Goal: Complete application form: Complete application form

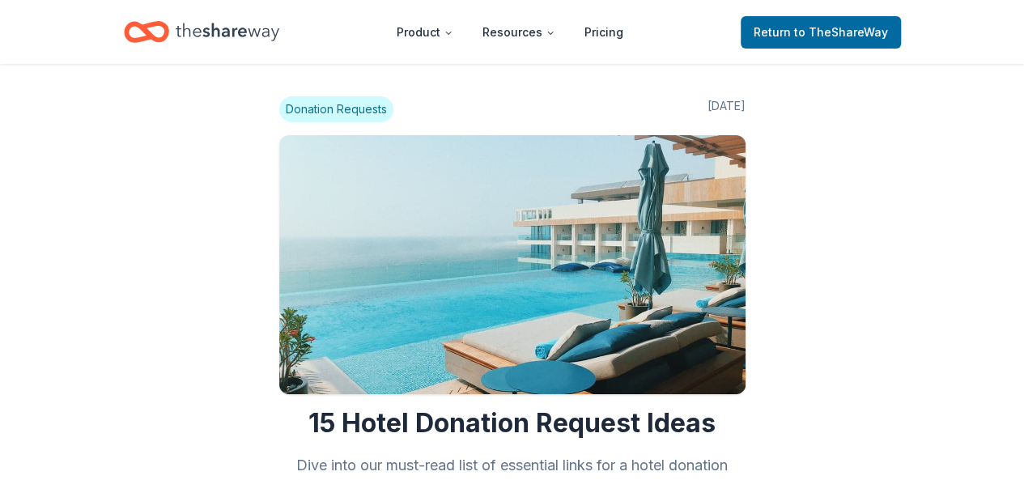
click at [216, 27] on icon "Home" at bounding box center [228, 31] width 104 height 33
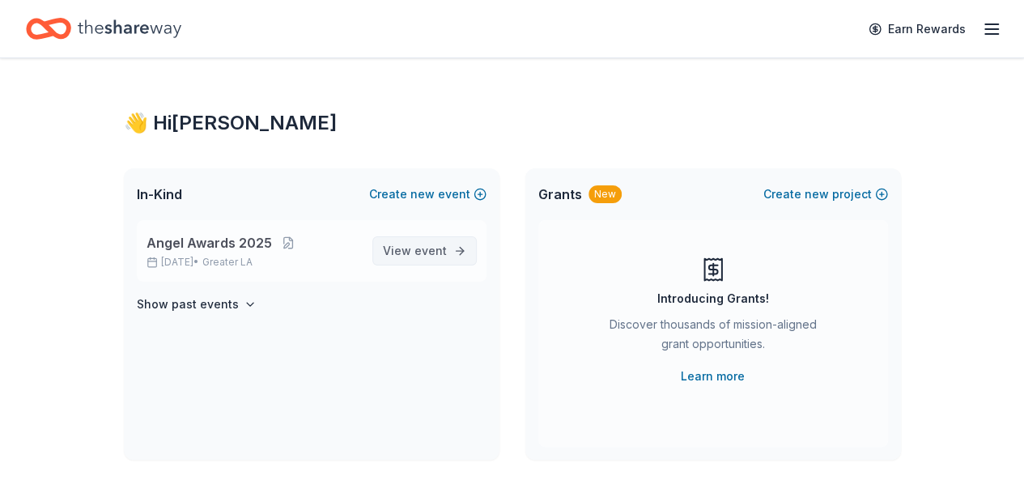
click at [422, 244] on span "event" at bounding box center [430, 251] width 32 height 14
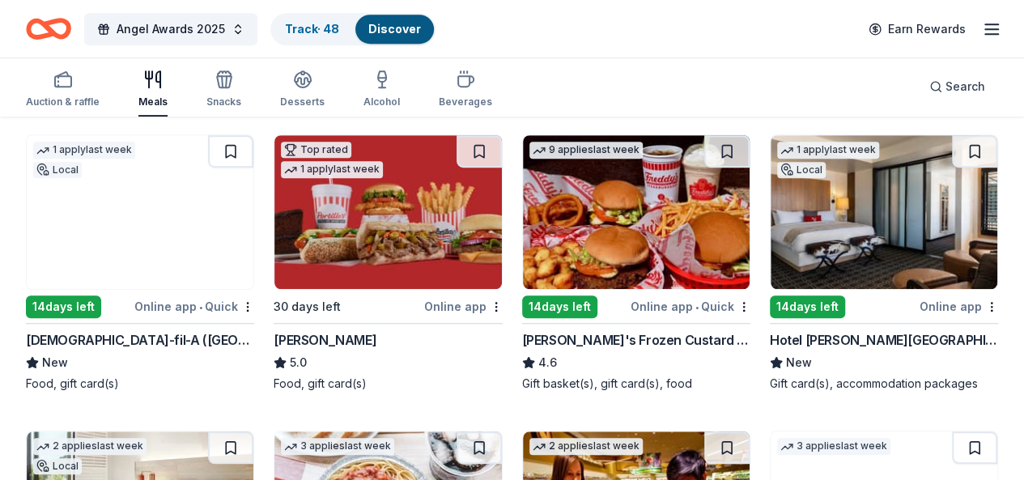
scroll to position [398, 0]
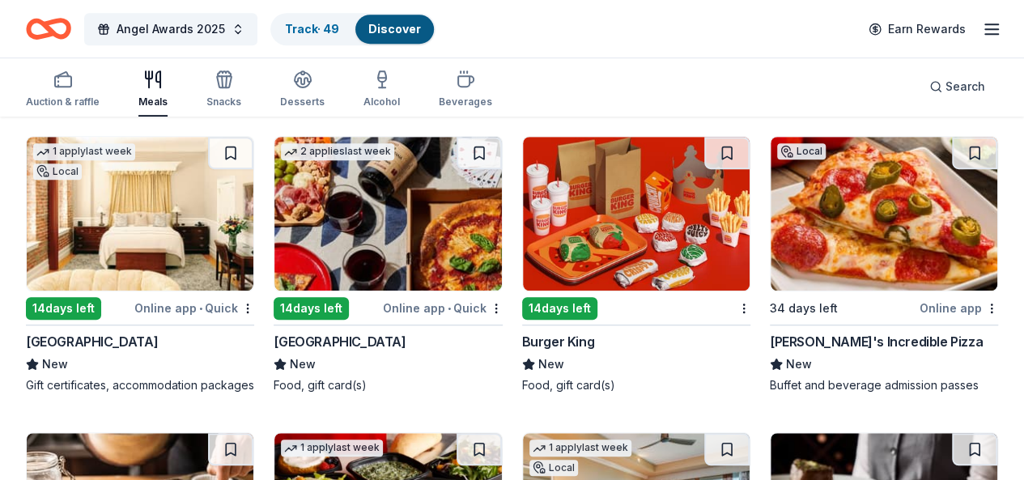
scroll to position [3539, 0]
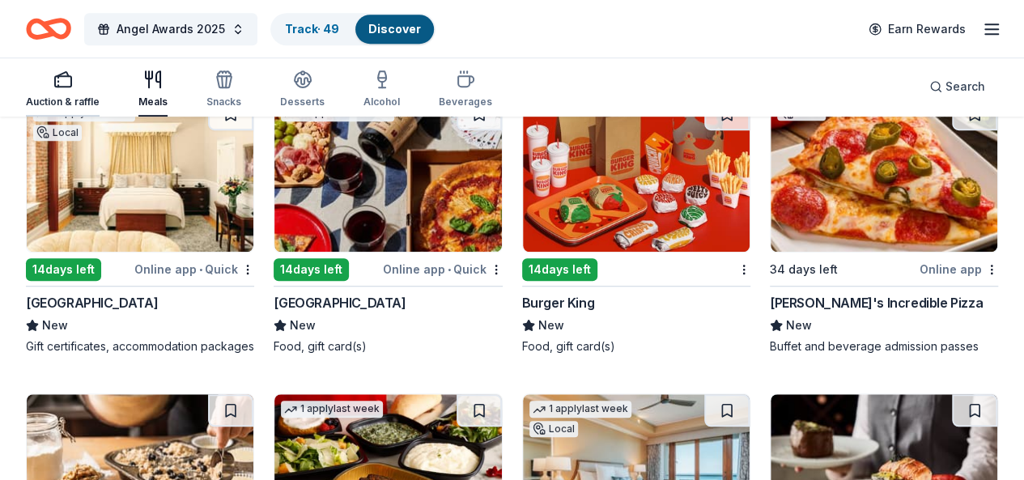
click at [87, 112] on button "Auction & raffle" at bounding box center [63, 89] width 74 height 53
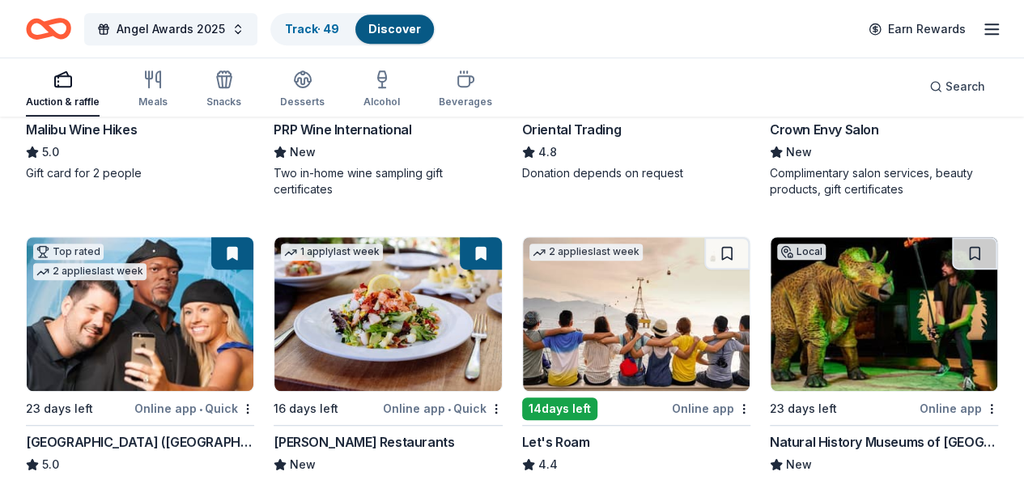
scroll to position [433, 0]
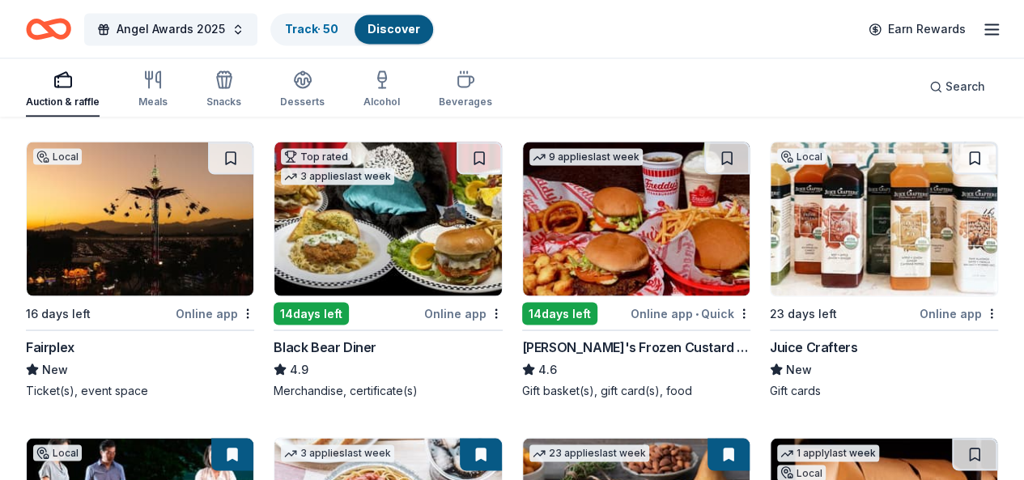
scroll to position [1398, 0]
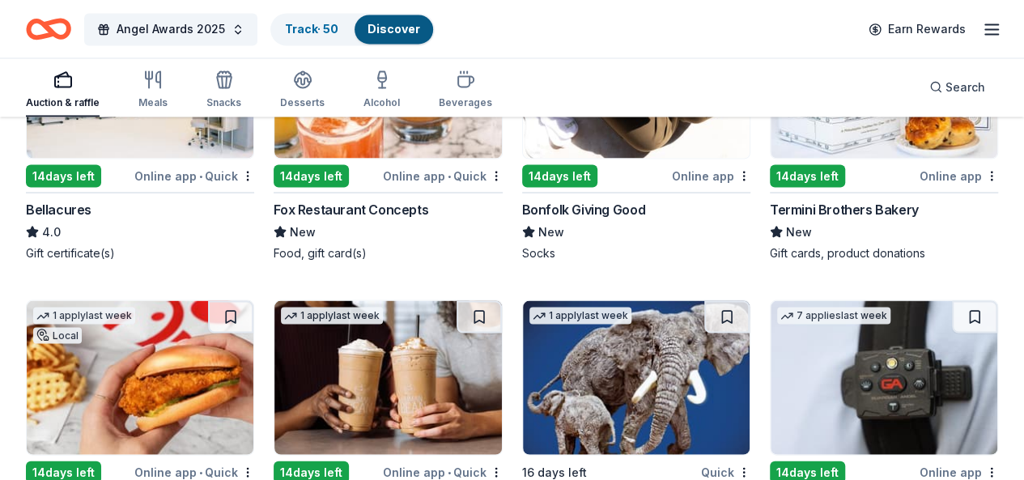
scroll to position [4550, 0]
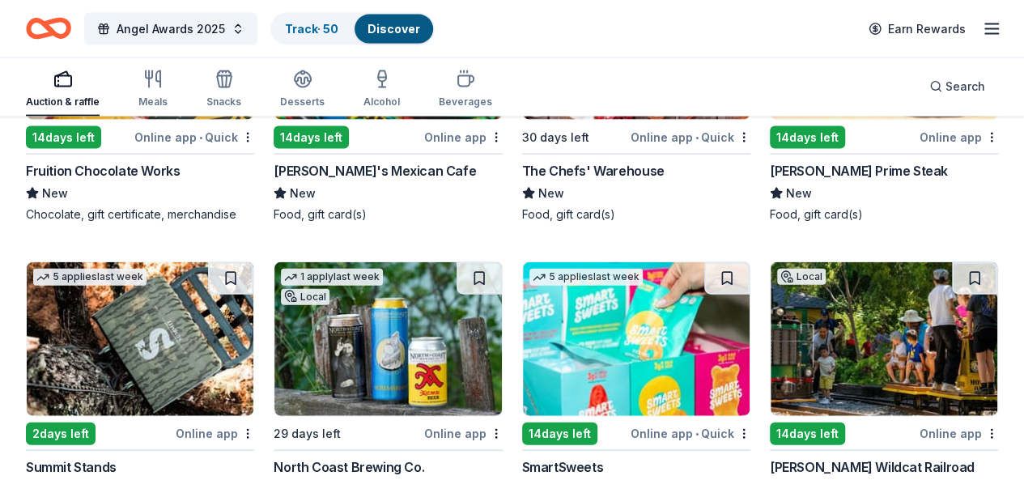
scroll to position [17091, 0]
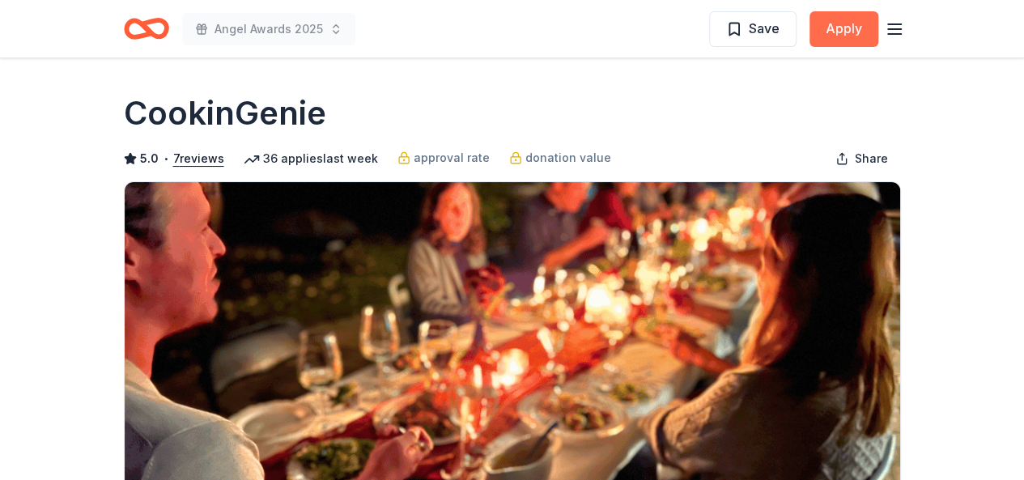
click at [829, 36] on button "Apply" at bounding box center [843, 29] width 69 height 36
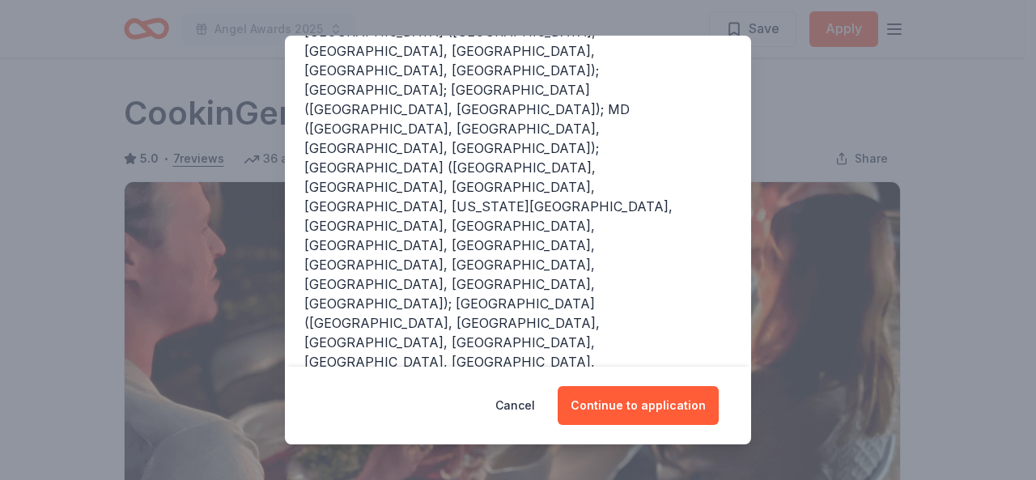
scroll to position [348, 0]
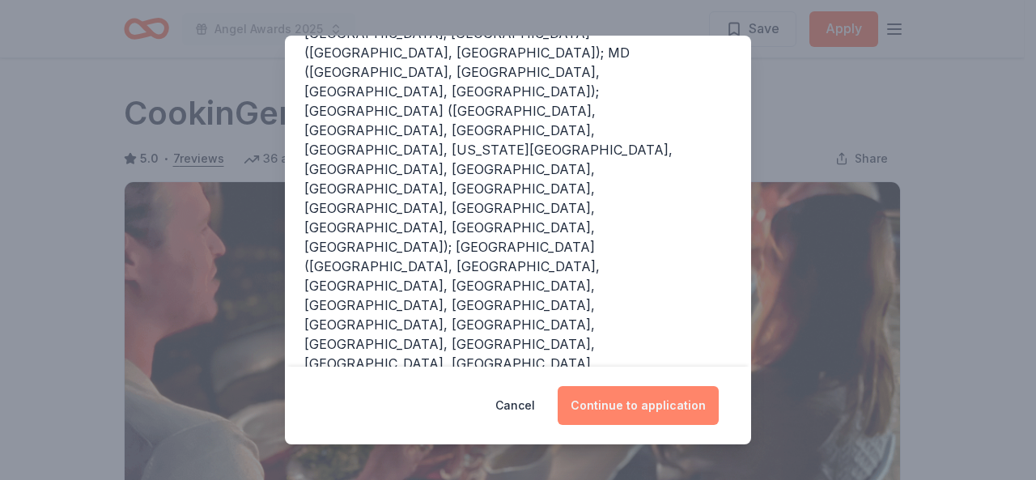
click at [612, 407] on button "Continue to application" at bounding box center [637, 405] width 161 height 39
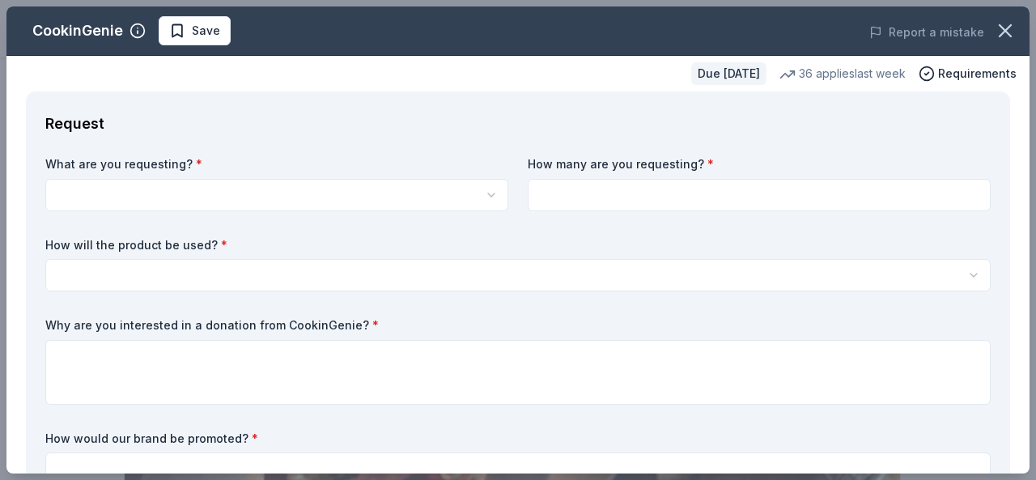
click at [257, 193] on html "Angel Awards 2025 Save Apply Due [DATE] Share CookinGenie 5.0 • 7 reviews 36 ap…" at bounding box center [518, 240] width 1036 height 480
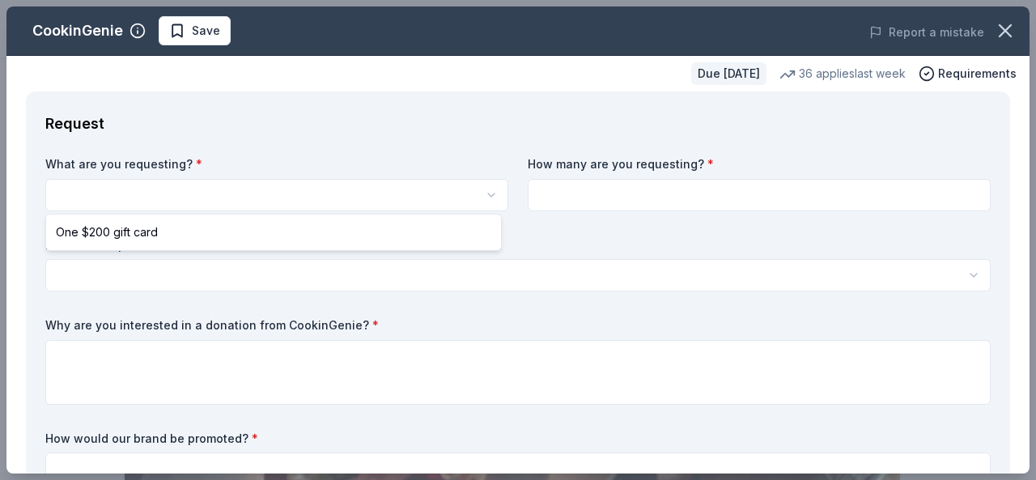
select select "One $200 gift card"
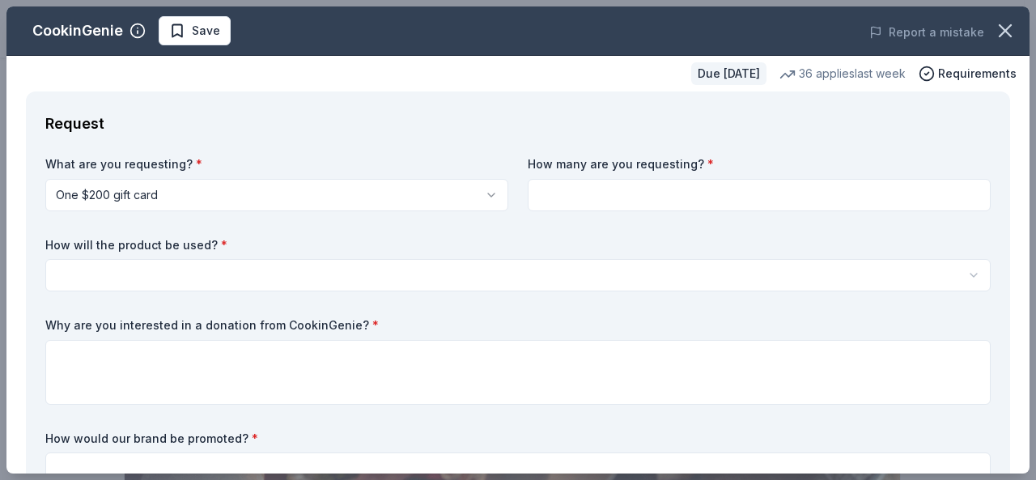
click at [570, 206] on input at bounding box center [759, 195] width 463 height 32
type input "1"
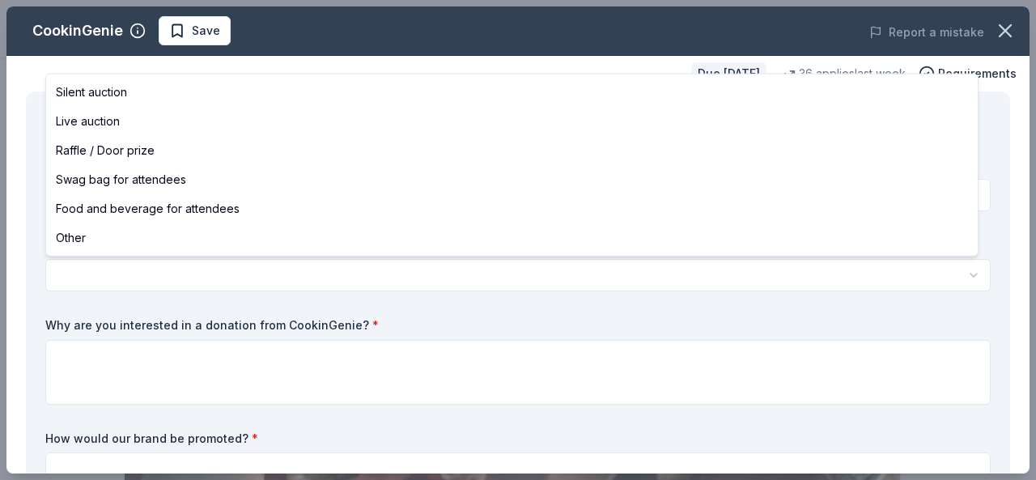
click at [296, 268] on html "Angel Awards 2025 Save Apply Due [DATE] Share CookinGenie 5.0 • 7 reviews 36 ap…" at bounding box center [518, 240] width 1036 height 480
select select "silentAuction"
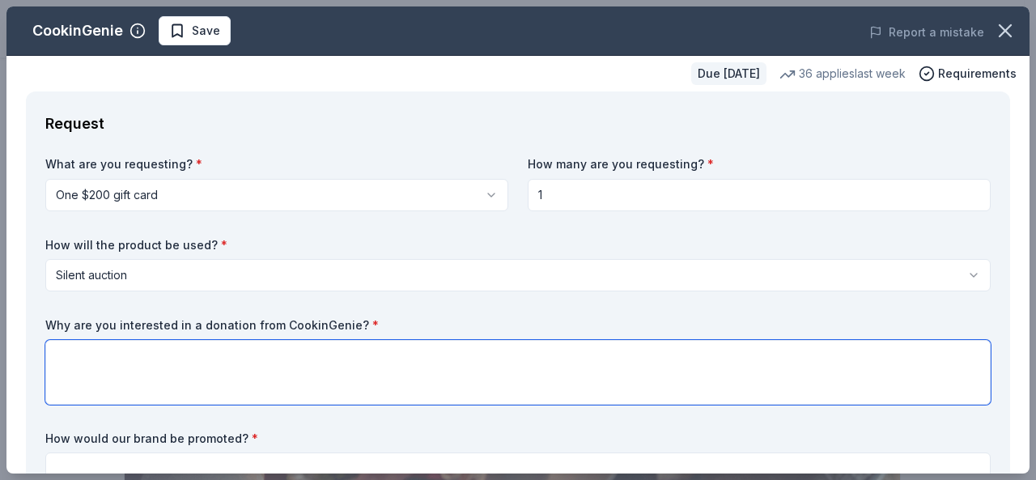
click at [97, 360] on textarea at bounding box center [517, 372] width 945 height 65
paste textarea "Loremip Dolor Sita, con ad Eli Seddoei’ temp incidid utl etdolorem aliquaenim, …"
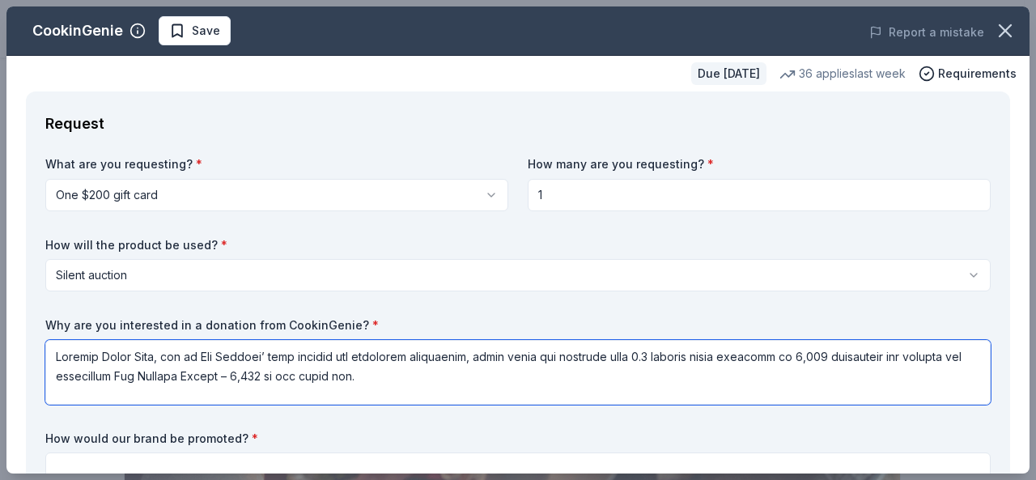
scroll to position [142, 0]
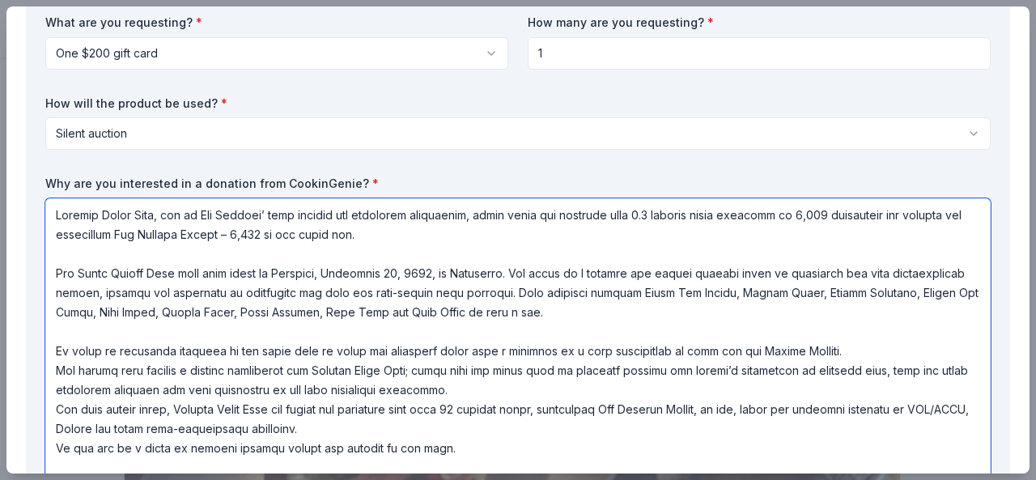
click at [505, 385] on textarea at bounding box center [517, 340] width 945 height 285
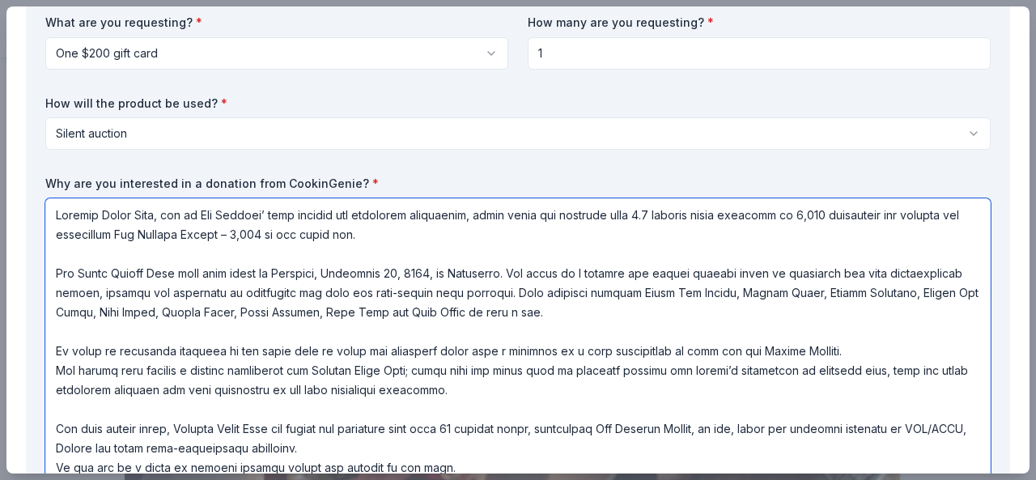
click at [358, 450] on textarea at bounding box center [517, 350] width 945 height 304
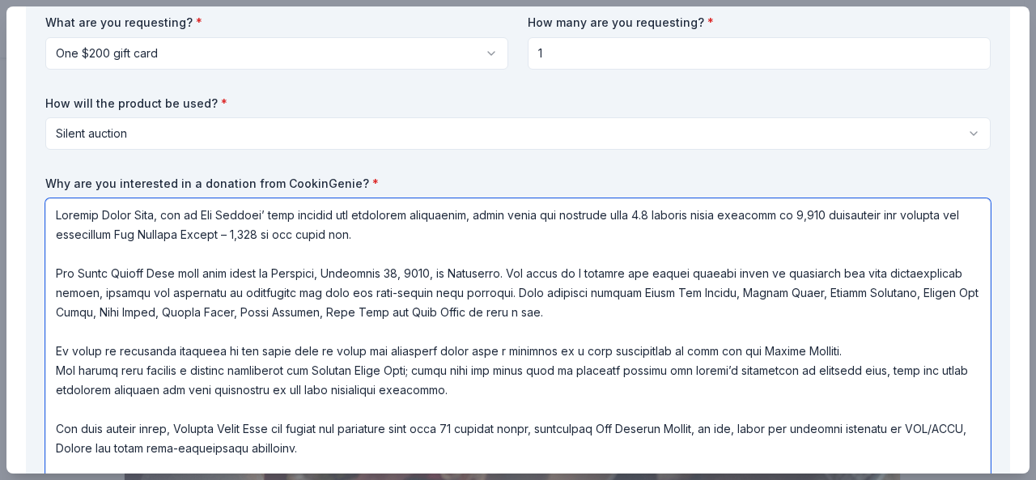
type textarea "Loremip Dolor Sita, con ad Eli Seddoei’ temp incidid utl etdolorem aliquaenim, …"
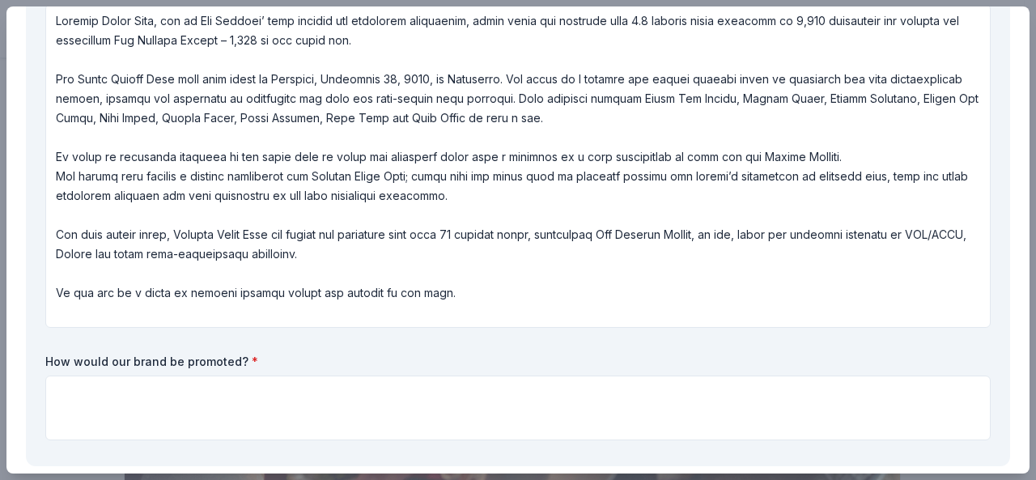
scroll to position [465, 0]
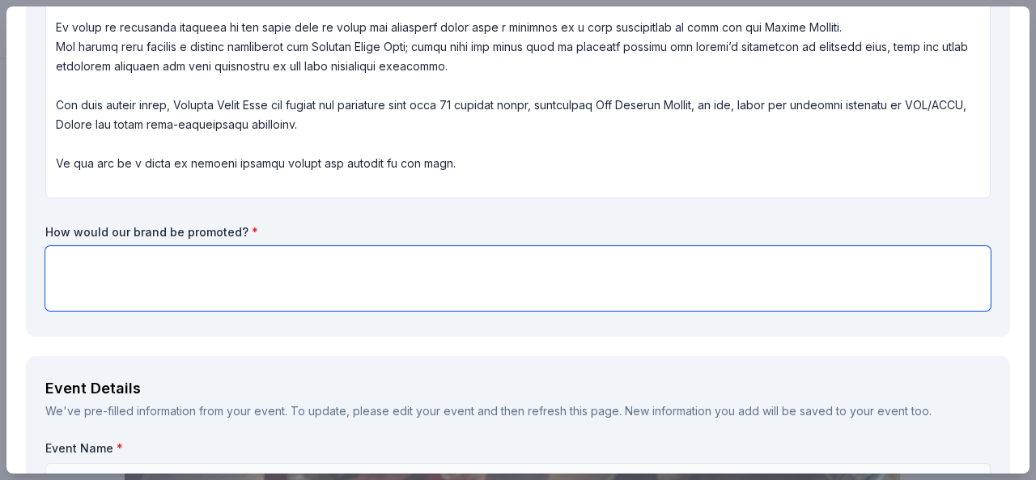
click at [692, 265] on textarea at bounding box center [517, 278] width 945 height 65
type textarea "Silent Auction signage, website, social media posts"
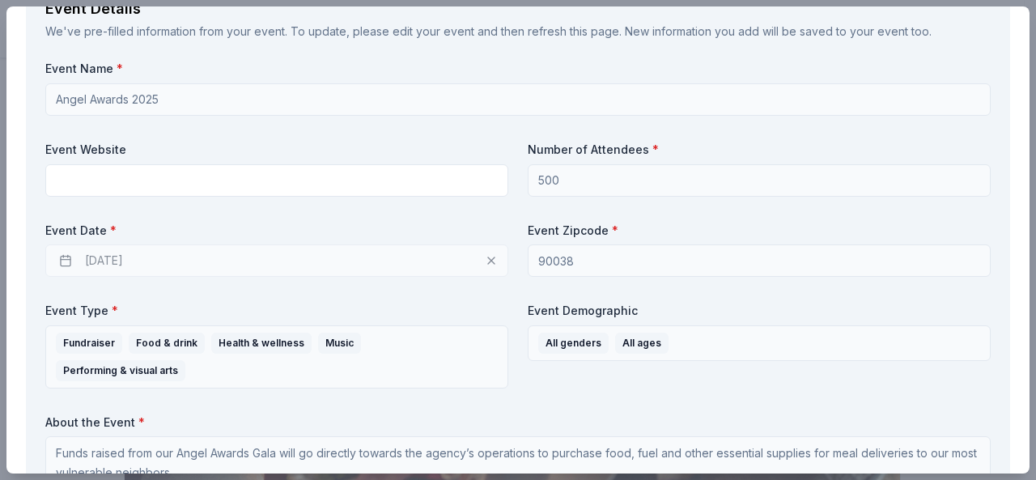
scroll to position [920, 0]
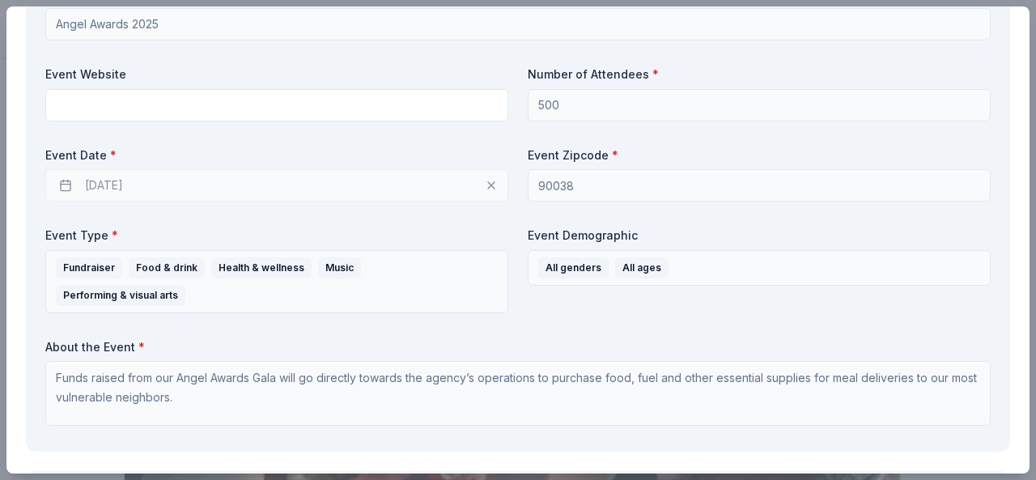
click at [71, 180] on div "[DATE]" at bounding box center [276, 185] width 463 height 32
click at [485, 182] on div "[DATE]" at bounding box center [276, 185] width 463 height 32
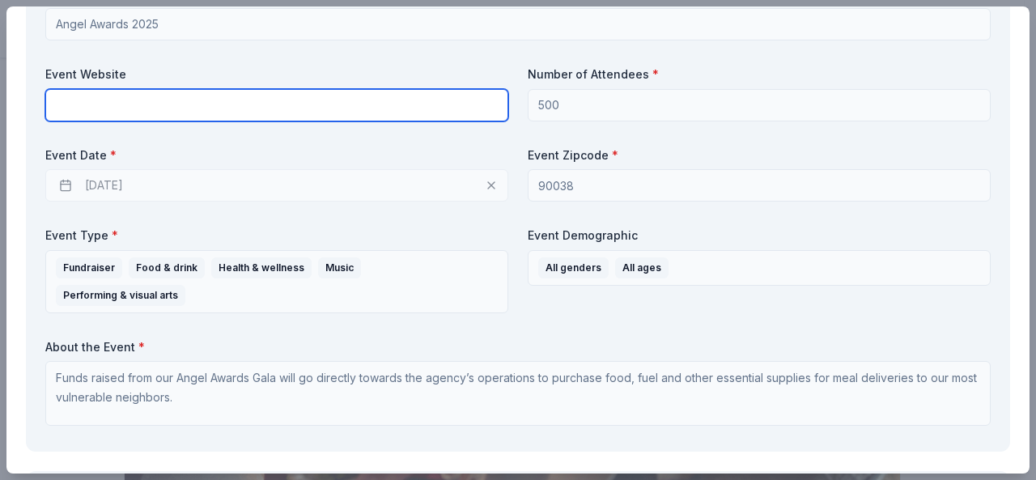
click at [378, 109] on input "text" at bounding box center [276, 105] width 463 height 32
type input "[DOMAIN_NAME]"
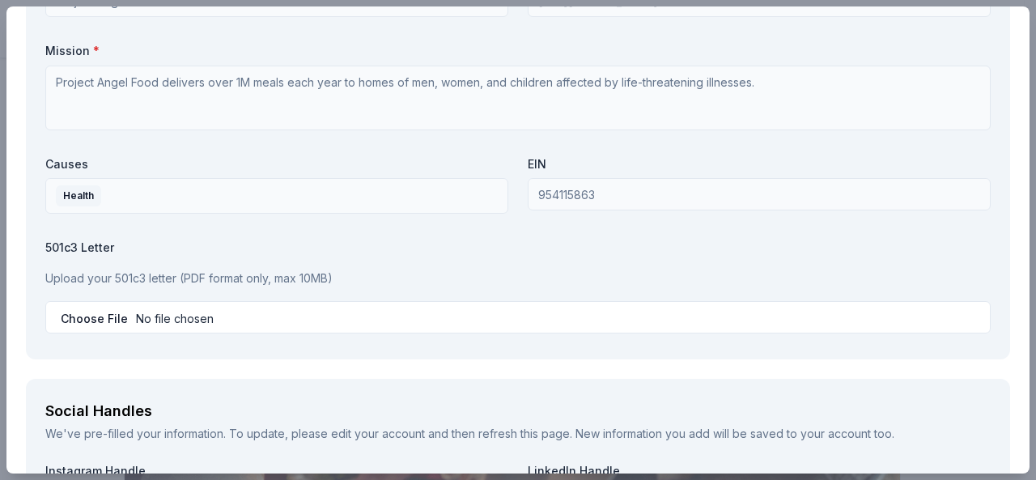
scroll to position [1784, 0]
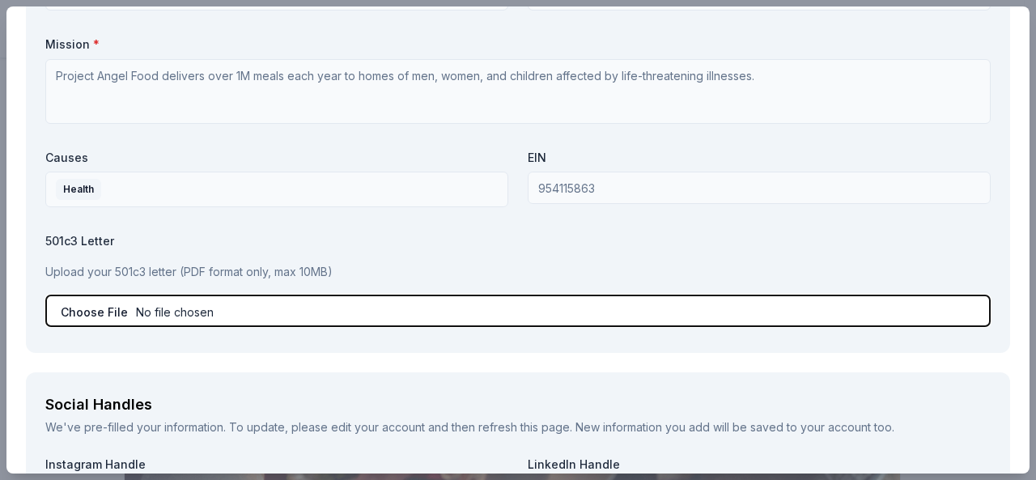
click at [117, 295] on input "file" at bounding box center [517, 311] width 945 height 32
click at [99, 295] on input "file" at bounding box center [517, 311] width 945 height 32
type input "C:\fakepath\PAF 501(c)(3) Letter.pdf"
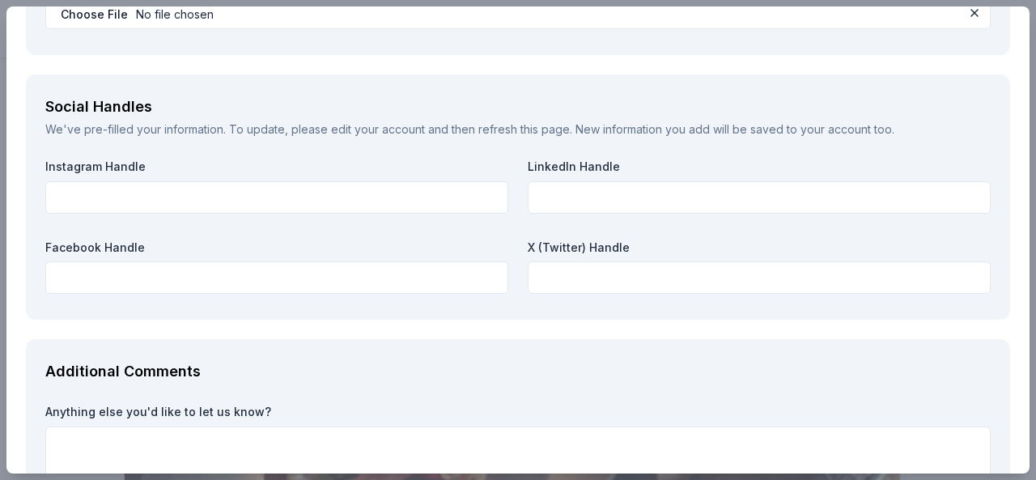
scroll to position [2085, 0]
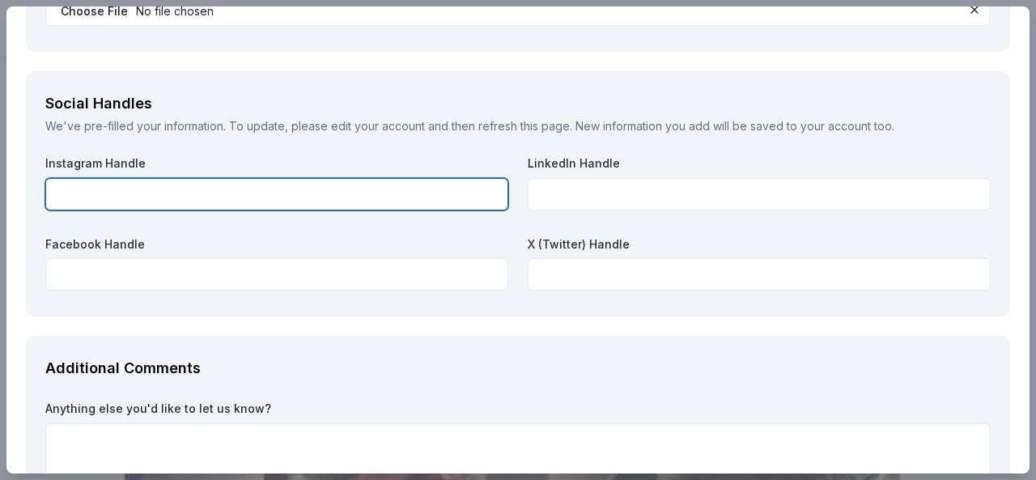
click at [293, 178] on input "text" at bounding box center [276, 194] width 463 height 32
type input "@projectangelfood"
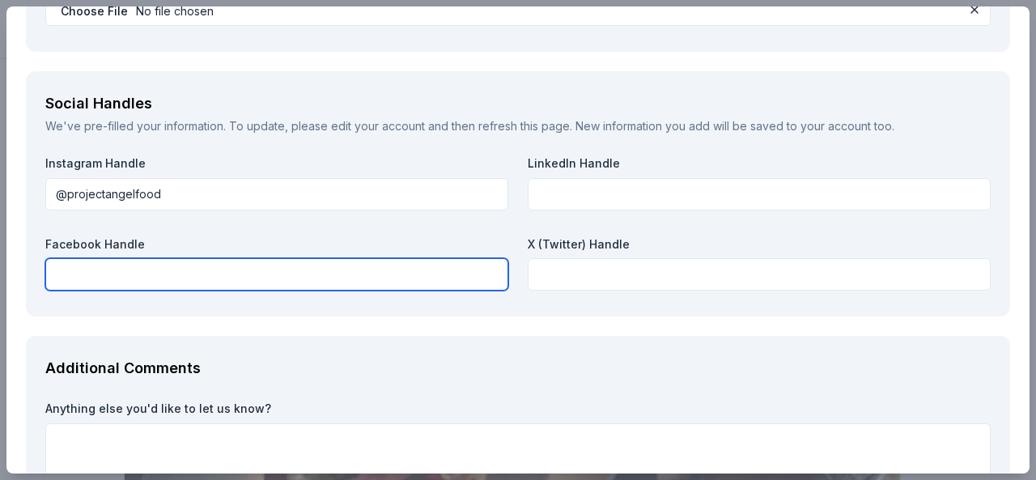
click at [324, 258] on input "text" at bounding box center [276, 274] width 463 height 32
type input "[DOMAIN_NAME]"
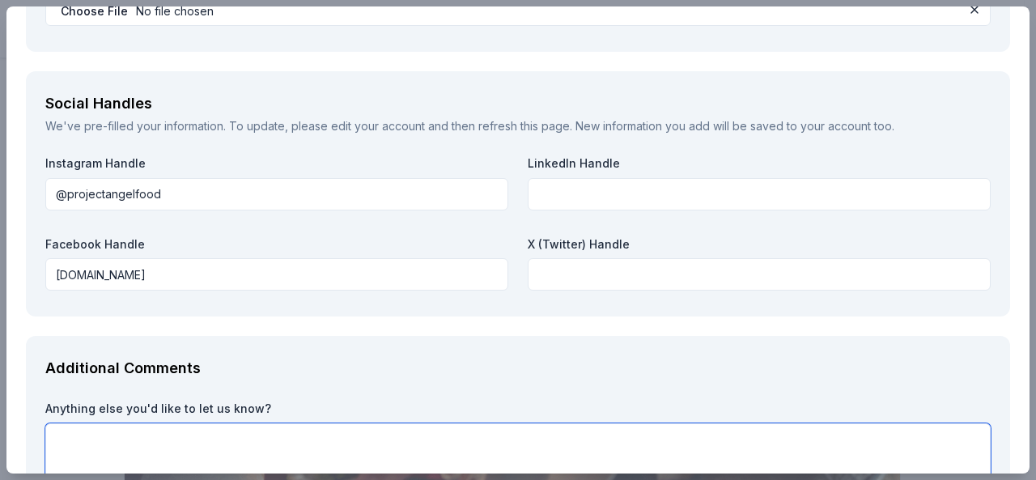
click at [319, 423] on textarea at bounding box center [517, 455] width 945 height 65
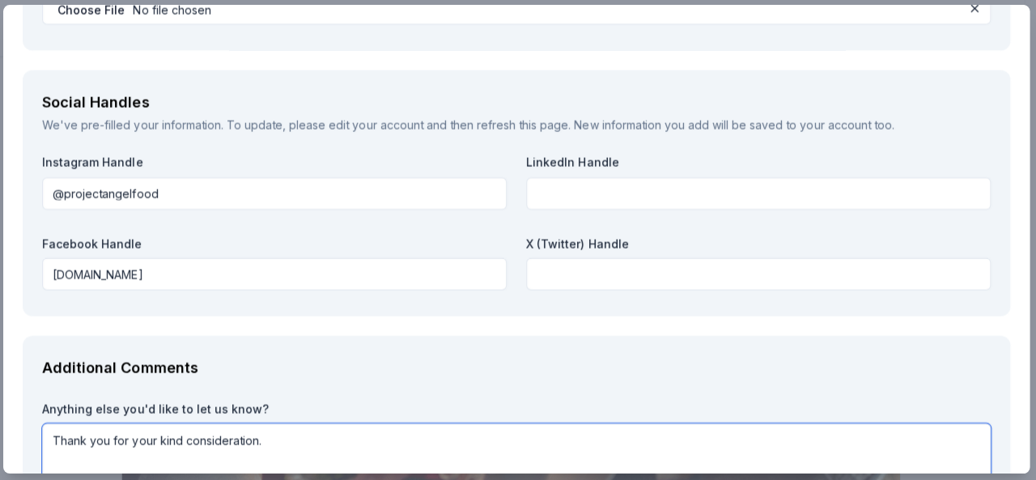
scroll to position [0, 0]
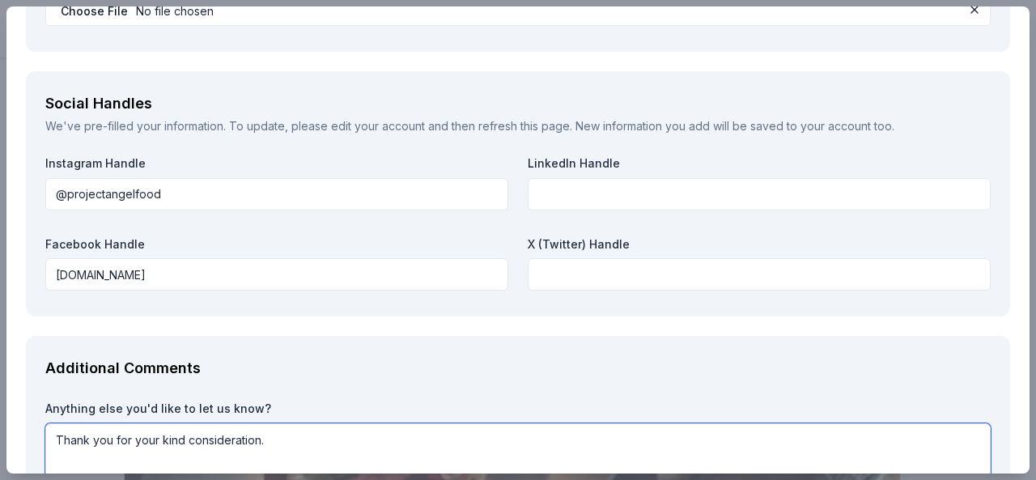
type textarea "Thank you for your kind consideration."
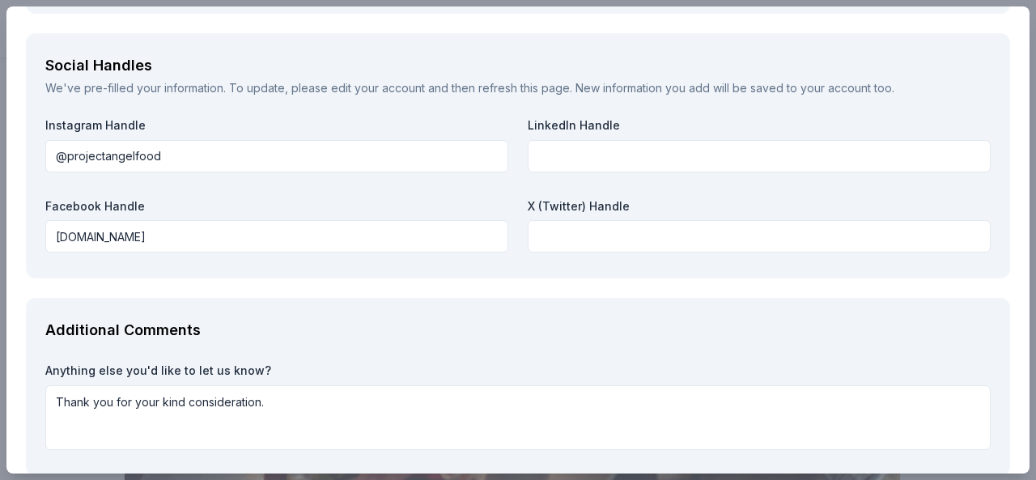
scroll to position [2179, 0]
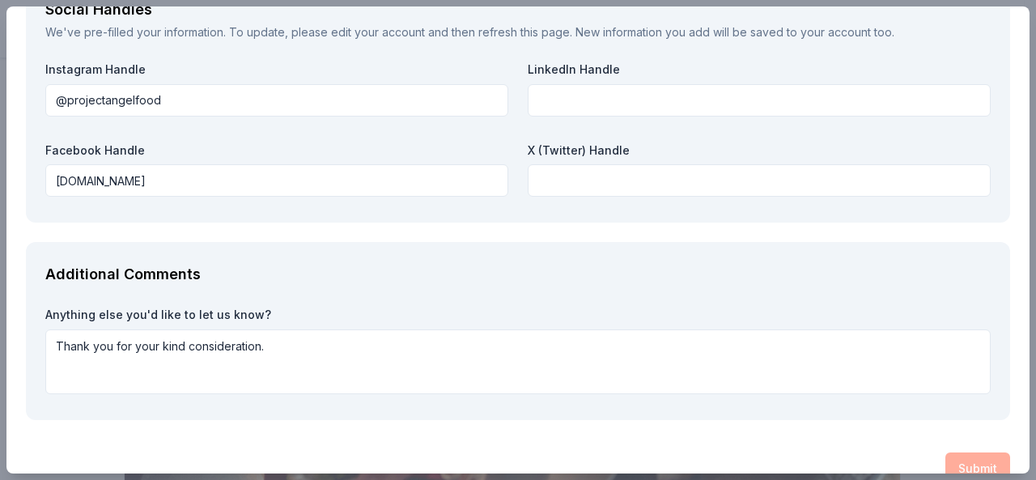
click at [955, 452] on div "Submit" at bounding box center [518, 468] width 984 height 32
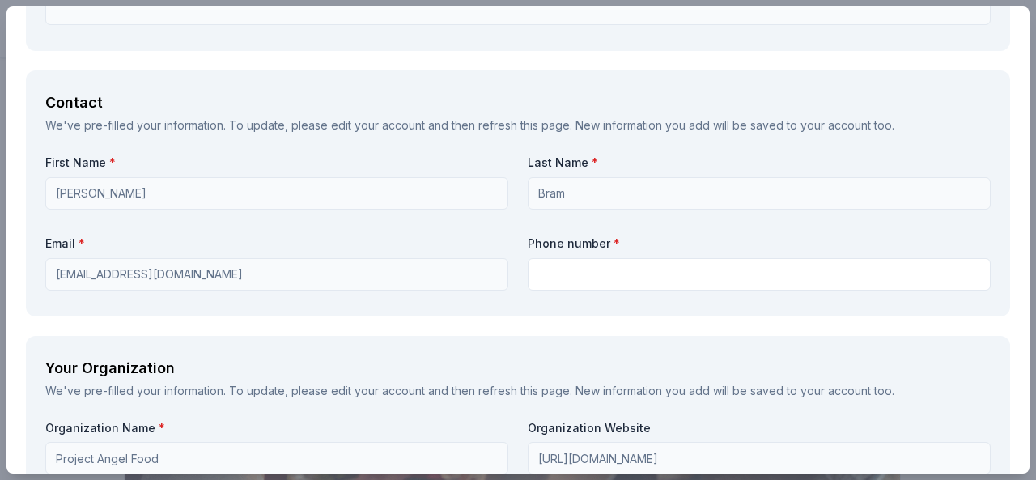
scroll to position [1285, 0]
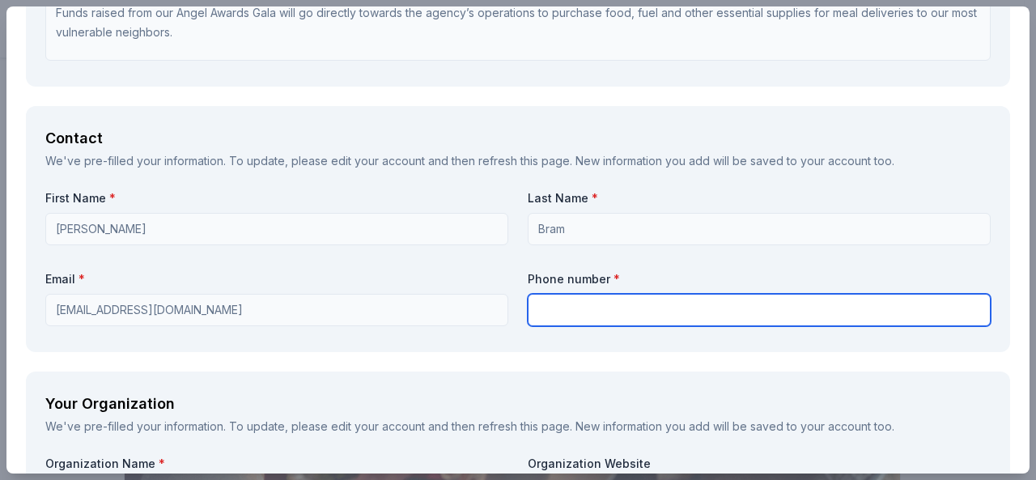
click at [785, 294] on input "text" at bounding box center [759, 310] width 463 height 32
type input "3104337366"
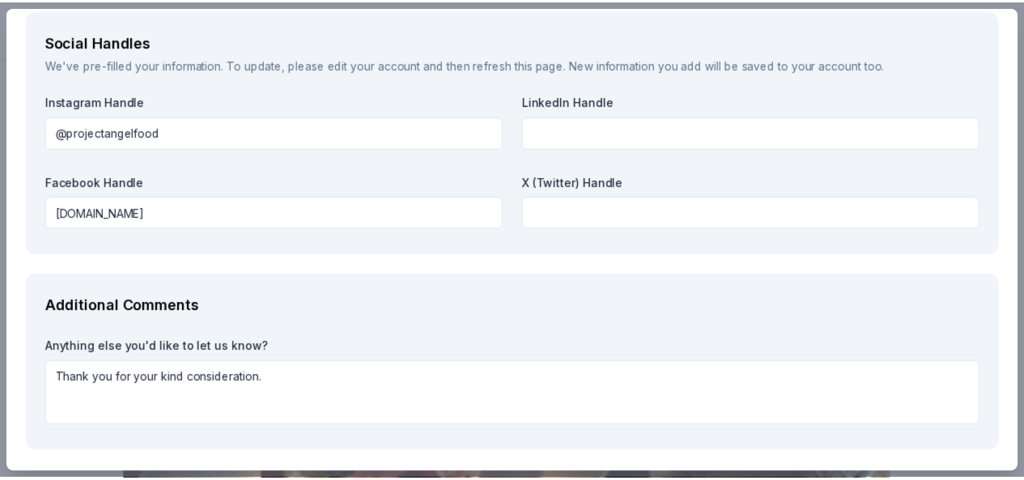
scroll to position [2179, 0]
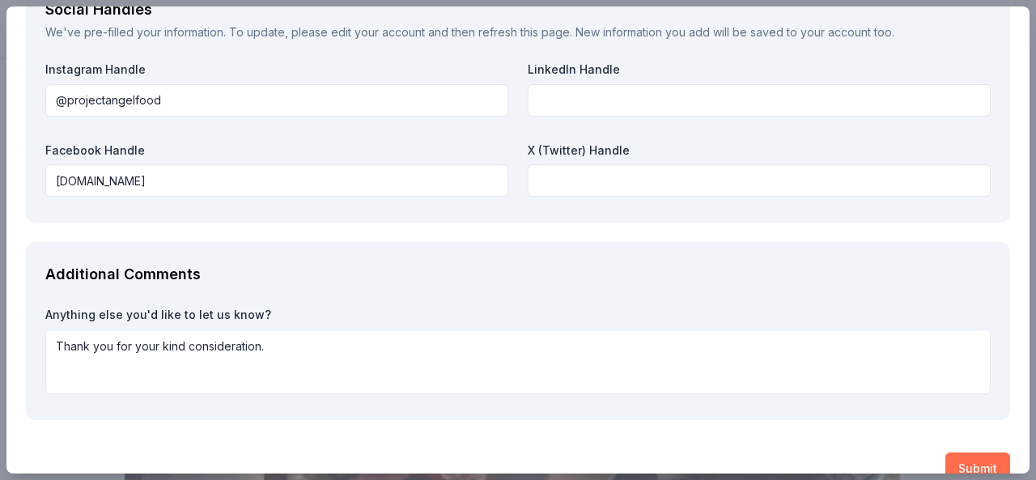
click at [964, 452] on button "Submit" at bounding box center [977, 468] width 65 height 32
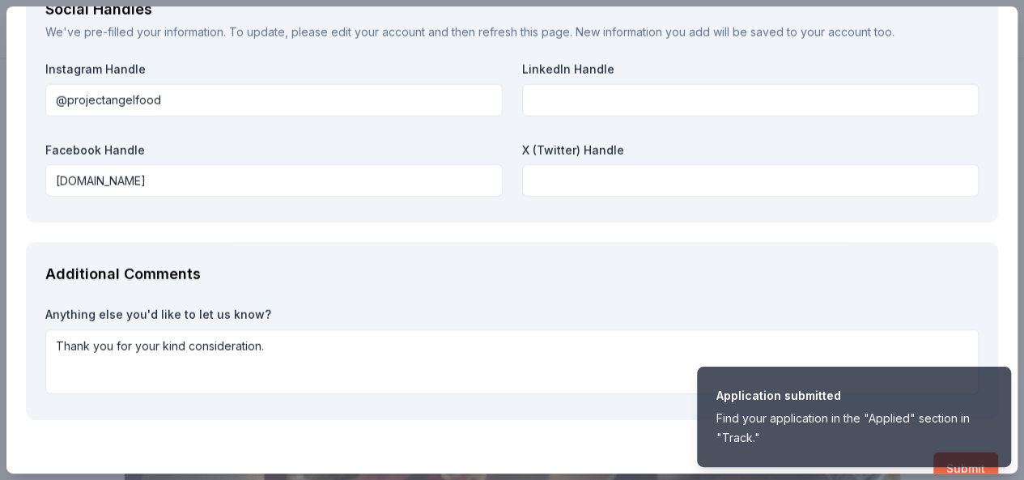
scroll to position [2206, 0]
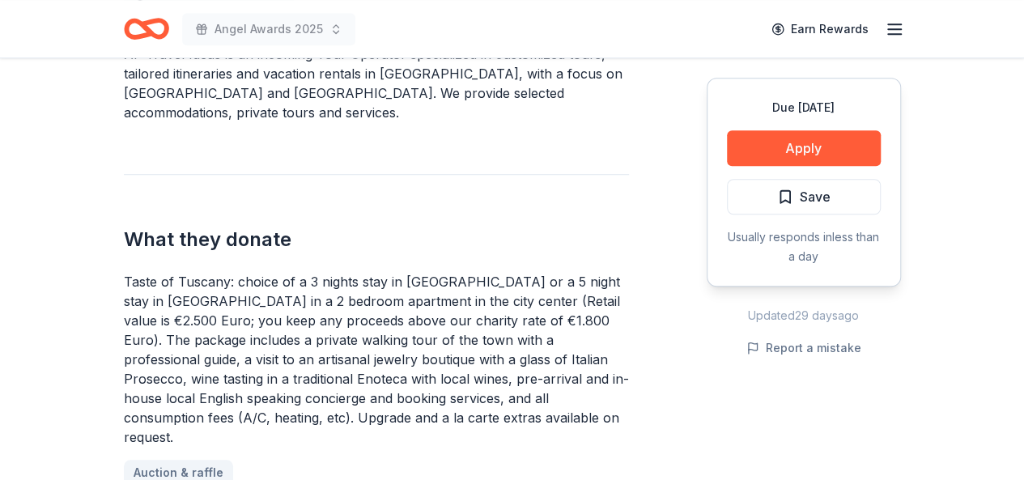
scroll to position [591, 0]
